Goal: Task Accomplishment & Management: Use online tool/utility

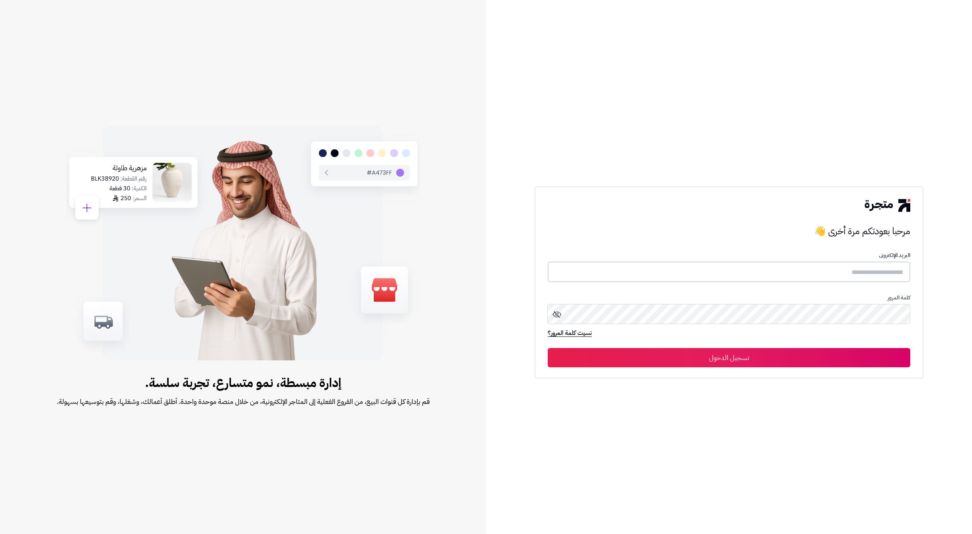
type input "***"
click at [773, 357] on button "تسجيل الدخول" at bounding box center [729, 356] width 362 height 19
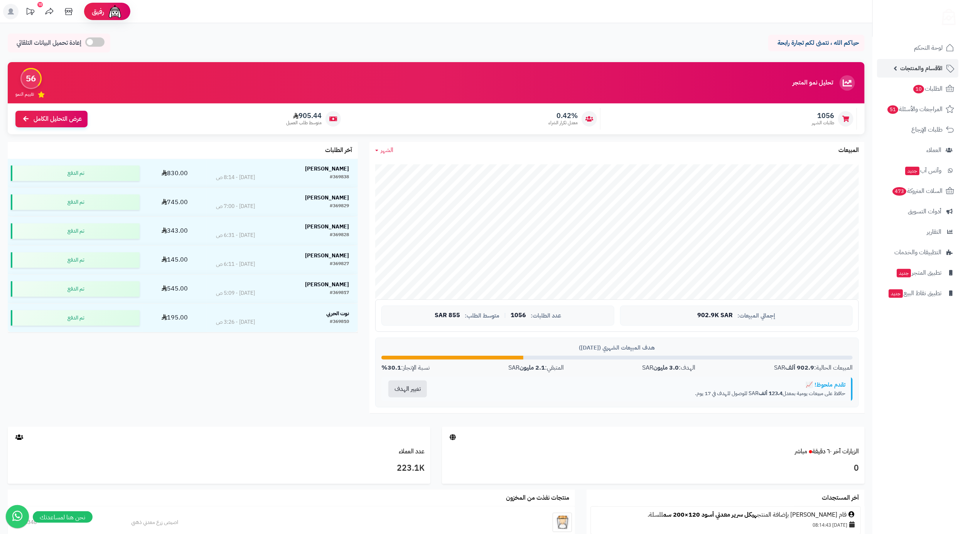
click at [949, 68] on icon at bounding box center [949, 68] width 9 height 9
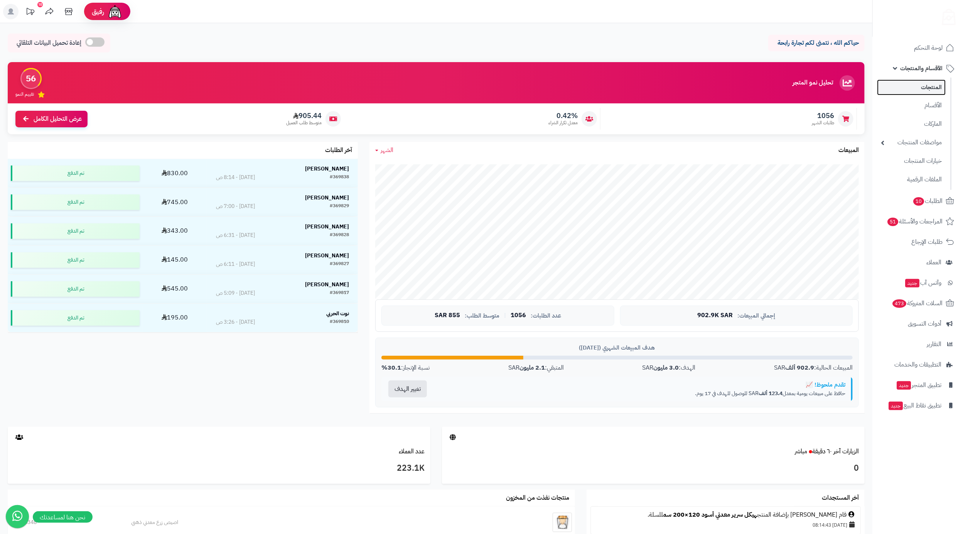
click at [944, 86] on link "المنتجات" at bounding box center [911, 87] width 69 height 16
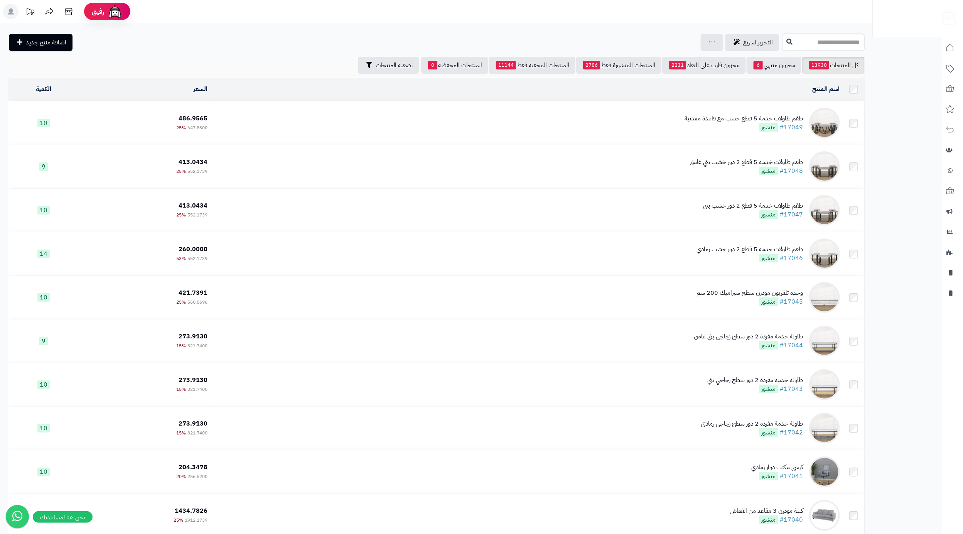
click at [266, 62] on div "كل المنتجات 13930 مخزون منتهي 6 مخزون قارب على النفاذ 2231 المنتجات المنشورة فق…" at bounding box center [436, 65] width 857 height 17
click at [268, 47] on div "التحرير لسريع جرد مخزون المنتجات جرد مخزون الخيارات فقط تعديل أسعار المنتجات ال…" at bounding box center [394, 42] width 772 height 17
click at [709, 46] on link at bounding box center [712, 42] width 6 height 9
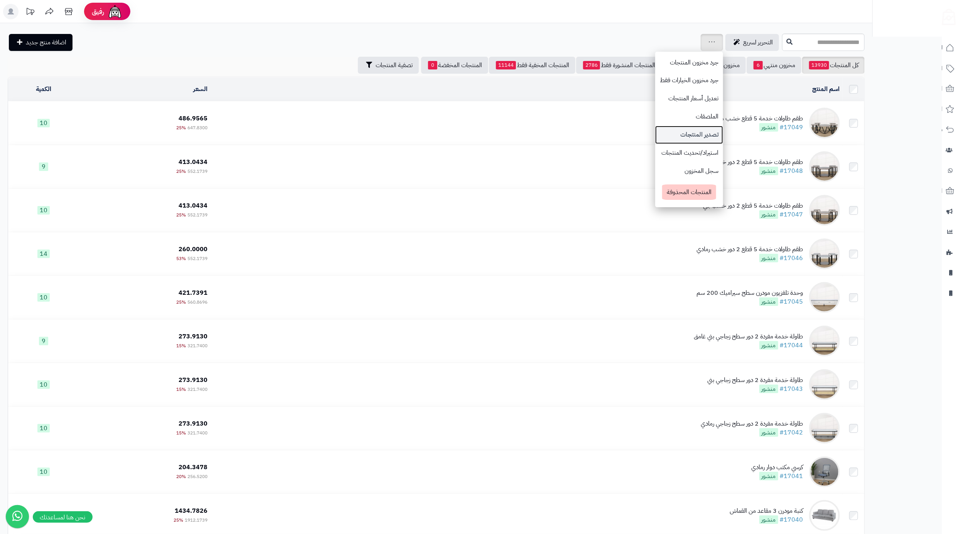
click at [659, 129] on link "تصدير المنتجات" at bounding box center [689, 135] width 68 height 18
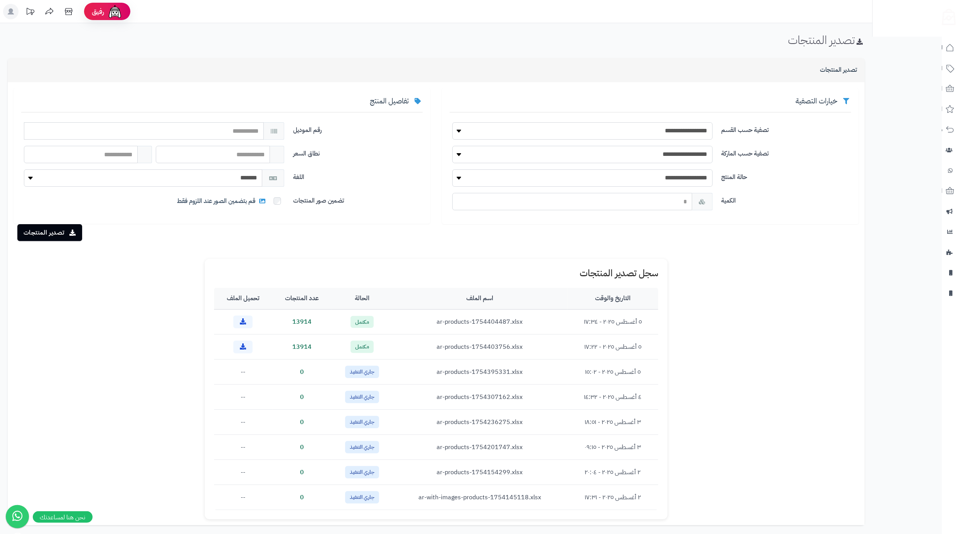
click at [268, 47] on div "تصدير المنتجات" at bounding box center [436, 43] width 872 height 19
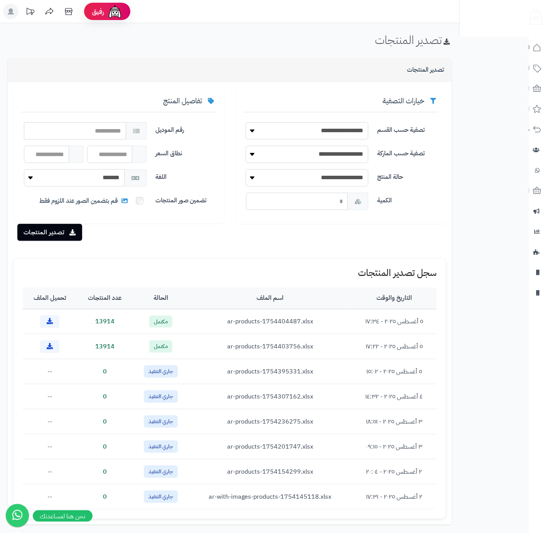
click at [286, 61] on div "تصدير المنتجات" at bounding box center [230, 70] width 444 height 24
